Goal: Find specific page/section: Find specific page/section

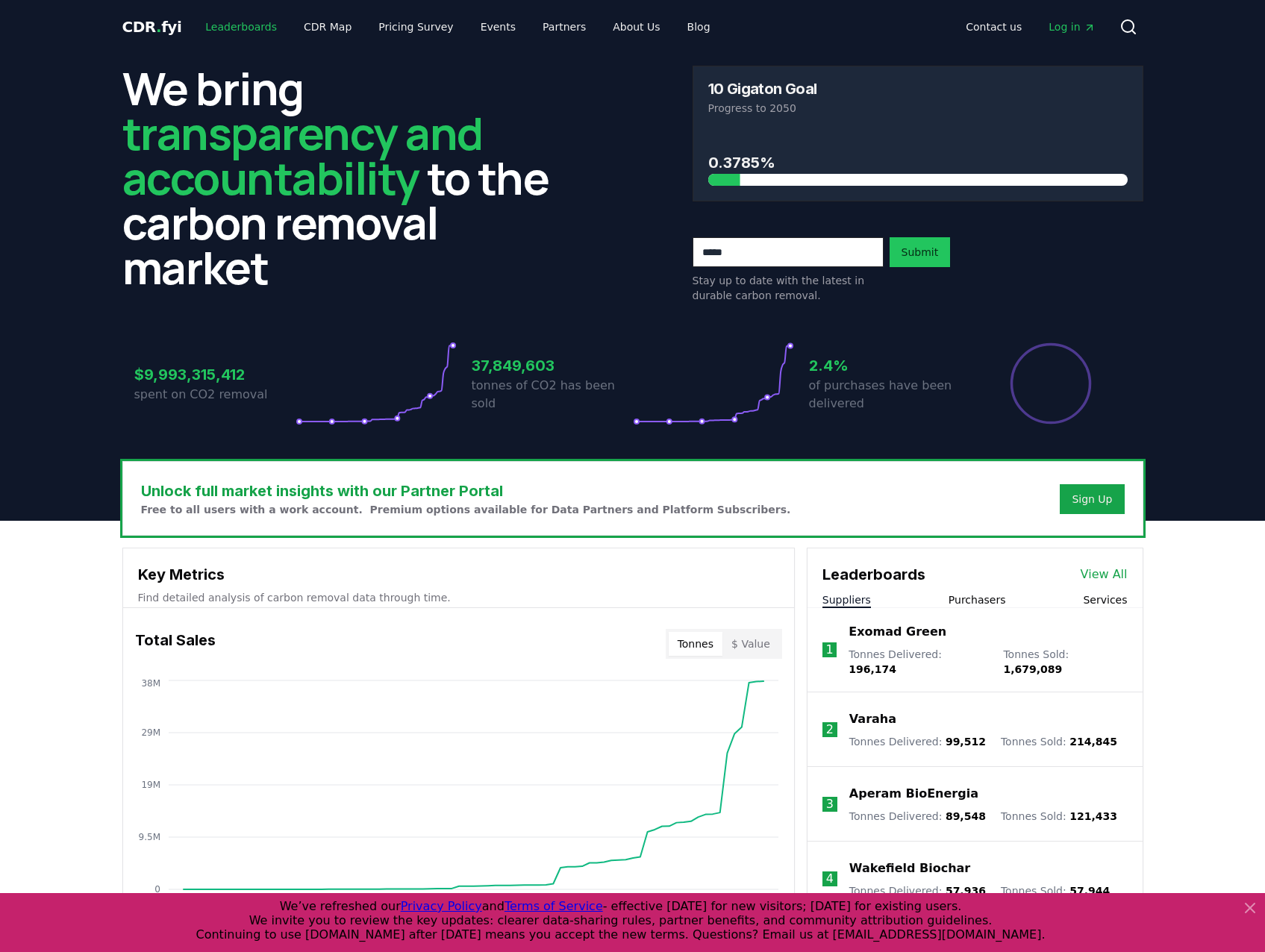
click at [209, 22] on link "Leaderboards" at bounding box center [241, 26] width 96 height 26
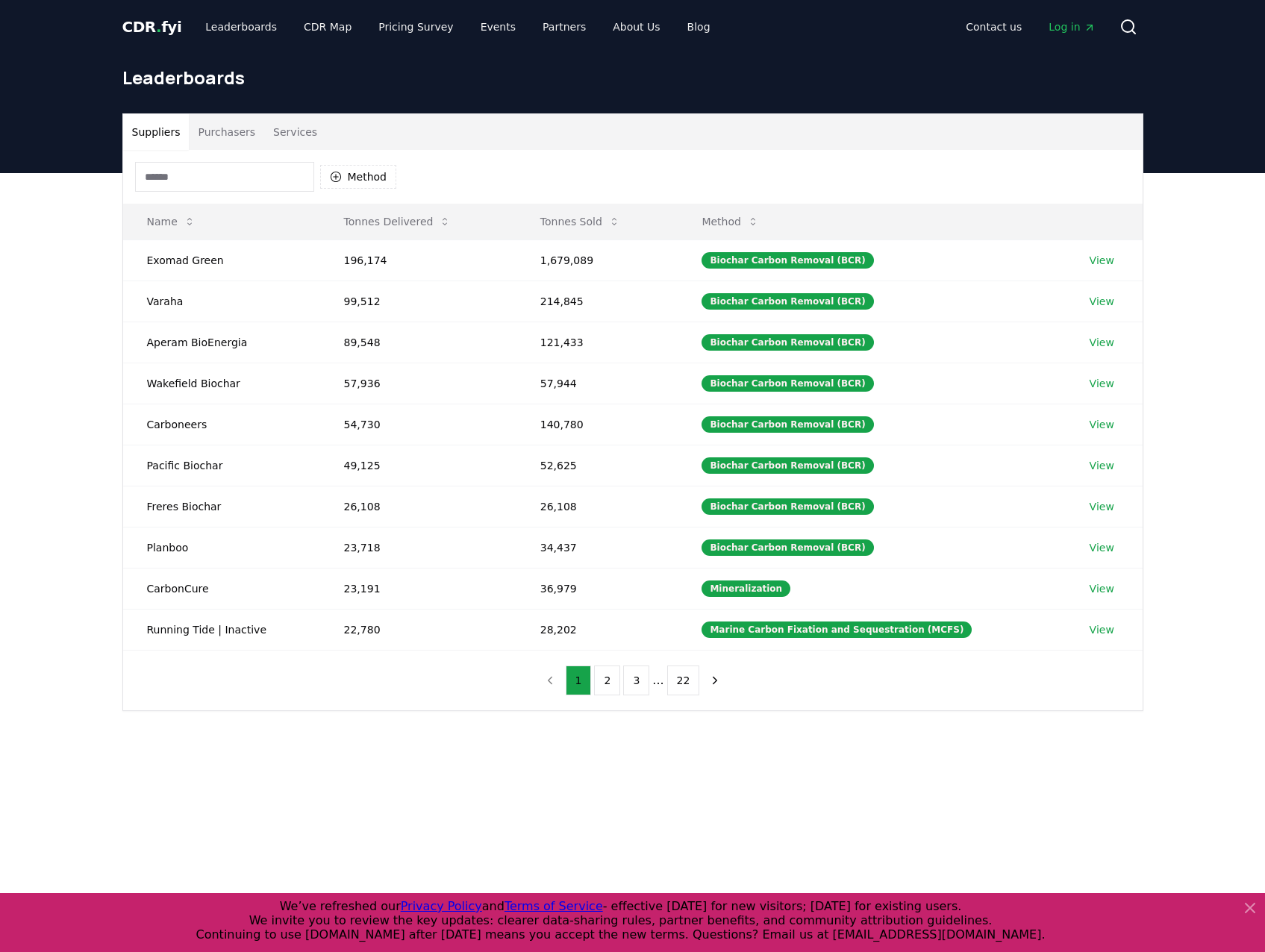
click at [222, 136] on button "Purchasers" at bounding box center [227, 132] width 75 height 36
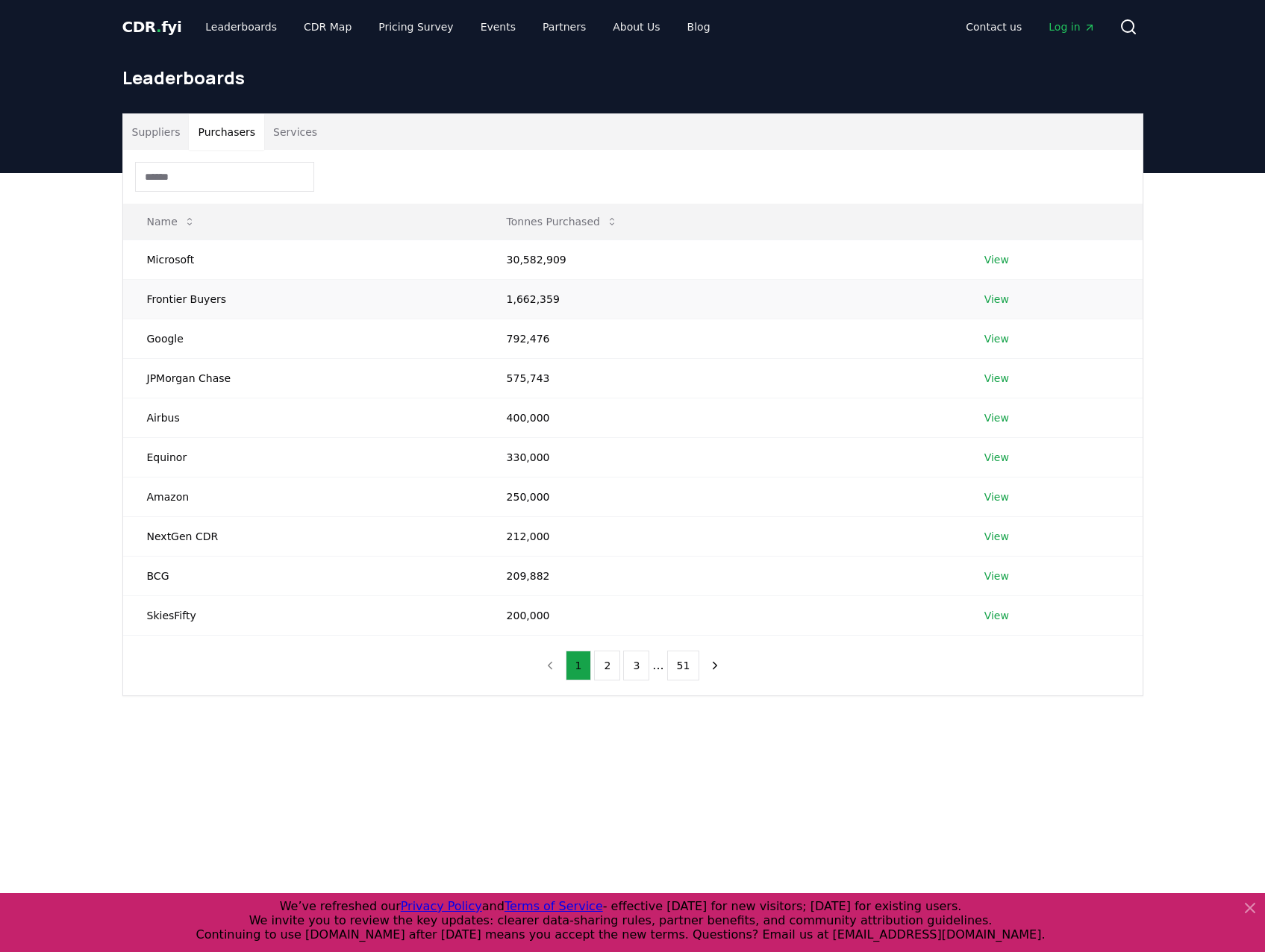
click at [993, 305] on link "View" at bounding box center [996, 299] width 25 height 15
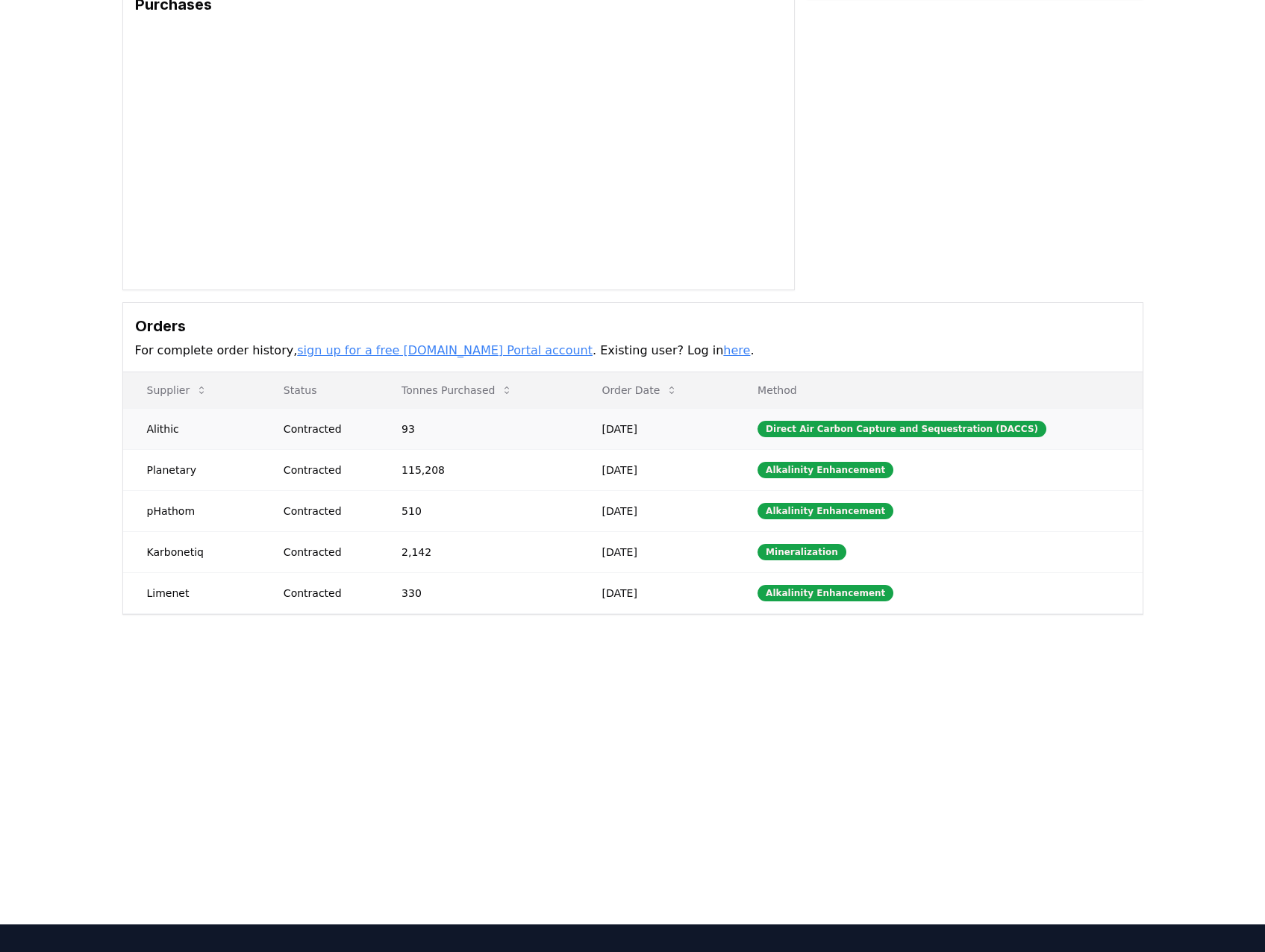
scroll to position [149, 0]
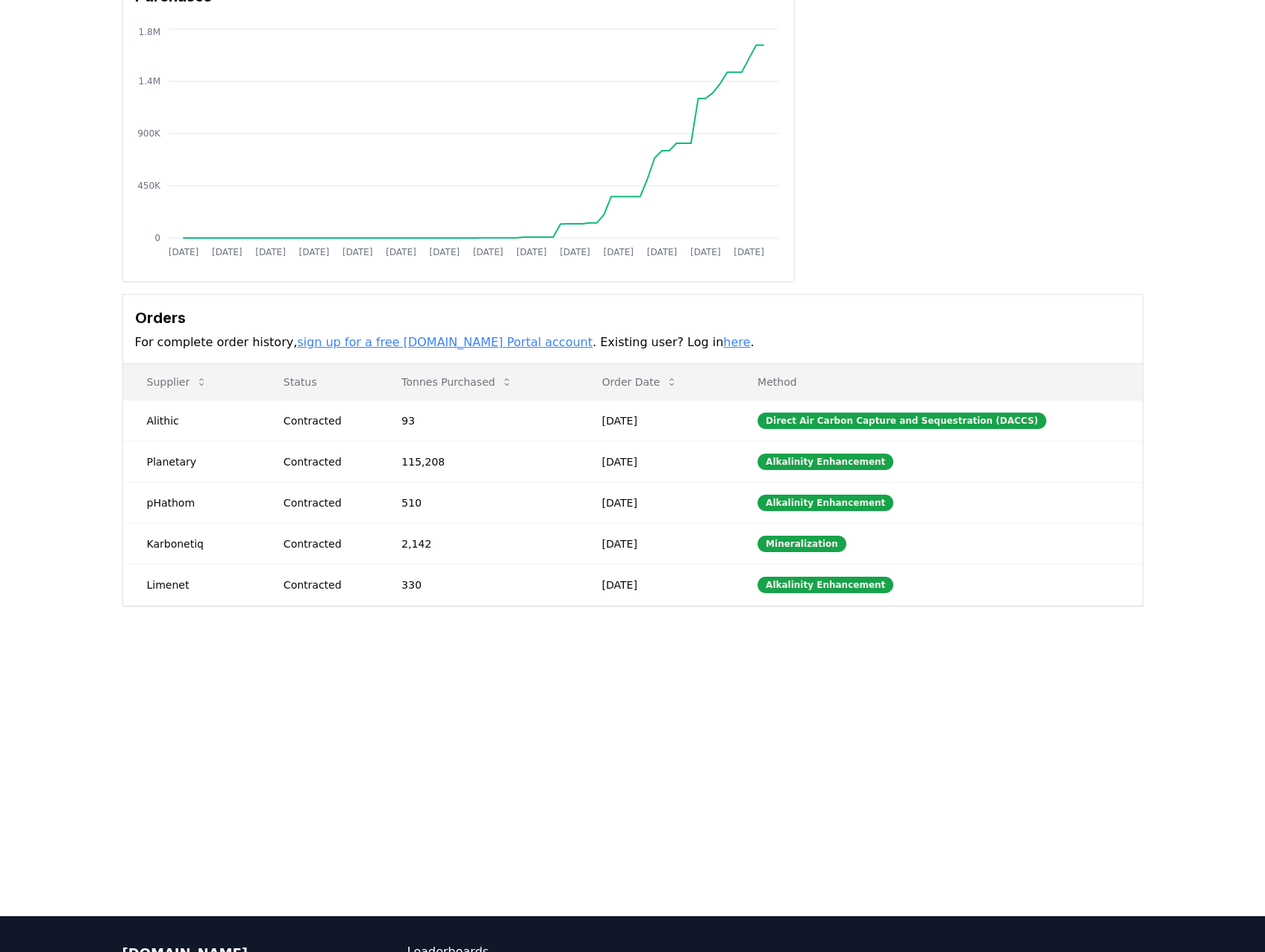
click at [509, 384] on icon at bounding box center [506, 382] width 12 height 12
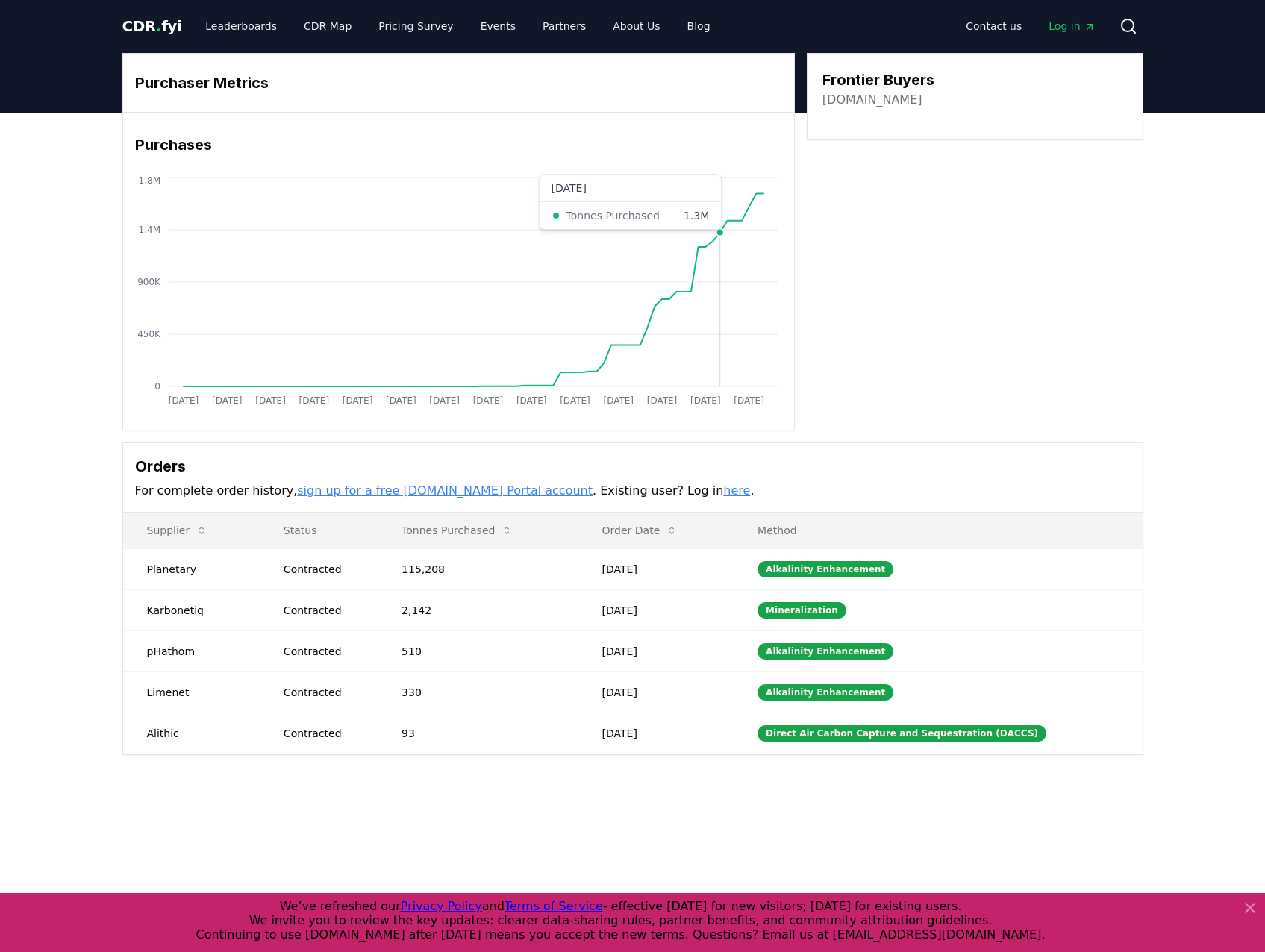
scroll to position [0, 0]
